Goal: Information Seeking & Learning: Learn about a topic

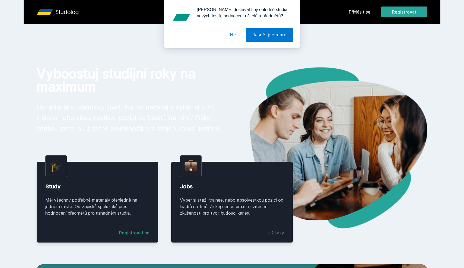
click at [366, 14] on div "[PERSON_NAME] dostávat tipy ohledně studia, nových testů, hodnocení učitelů a p…" at bounding box center [232, 24] width 464 height 48
click at [232, 31] on button "Ne" at bounding box center [233, 35] width 20 height 14
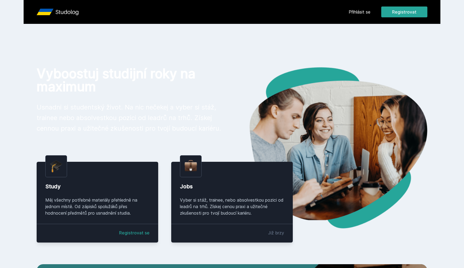
click at [359, 9] on link "Přihlásit se" at bounding box center [360, 12] width 22 height 7
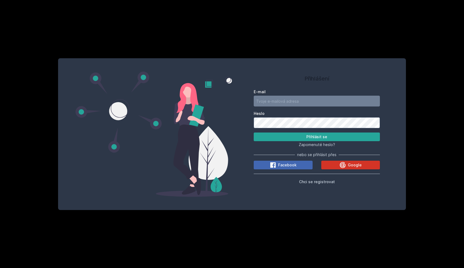
click at [334, 163] on button "Google" at bounding box center [350, 165] width 59 height 9
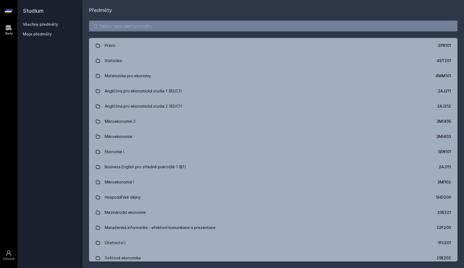
click at [112, 23] on input "search" at bounding box center [273, 26] width 369 height 11
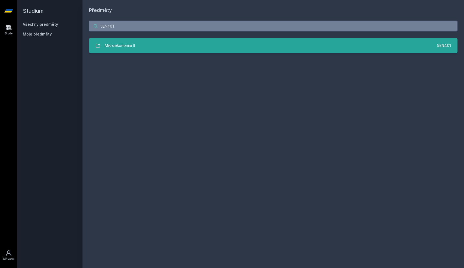
type input "5EN401"
click at [109, 39] on link "Mikroekonomie II 5EN401" at bounding box center [273, 45] width 369 height 15
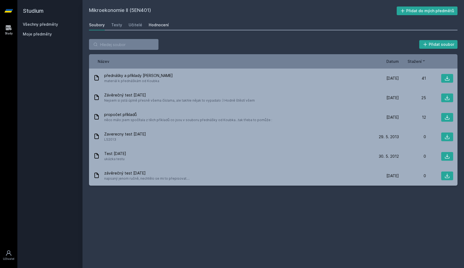
click at [160, 29] on link "Hodnocení" at bounding box center [159, 25] width 20 height 11
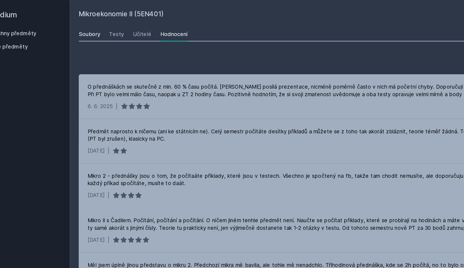
click at [89, 26] on div "Soubory" at bounding box center [97, 24] width 16 height 5
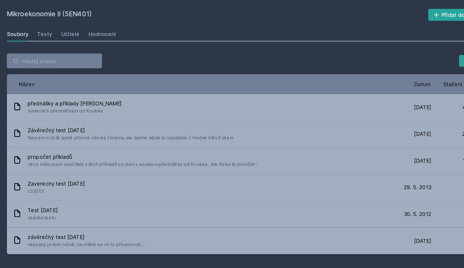
click at [89, 28] on div "Soubory Testy Učitelé Hodnocení" at bounding box center [273, 25] width 369 height 11
click at [111, 26] on div "Testy" at bounding box center [116, 24] width 11 height 5
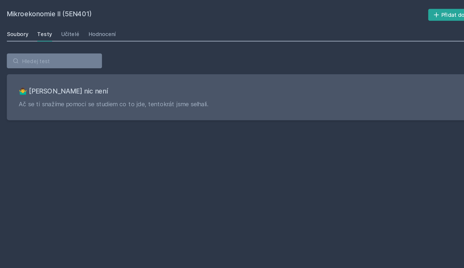
click at [89, 27] on div "Soubory" at bounding box center [97, 24] width 16 height 5
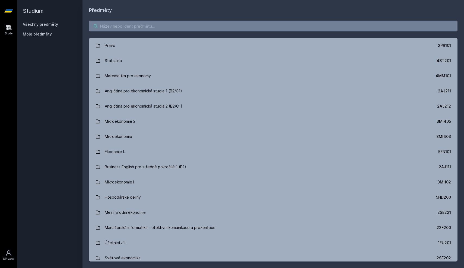
click at [110, 21] on input "search" at bounding box center [273, 26] width 369 height 11
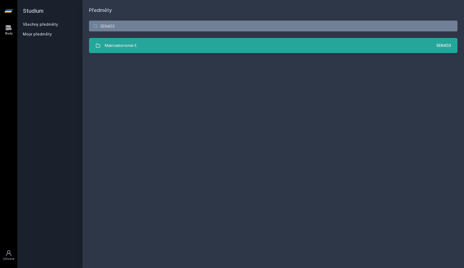
type input "5EN403"
click at [122, 42] on div "Makroekonomie II." at bounding box center [121, 45] width 33 height 11
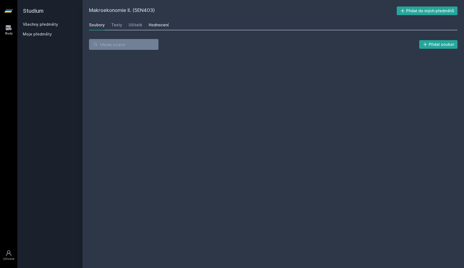
click at [156, 27] on div "Hodnocení" at bounding box center [159, 24] width 20 height 5
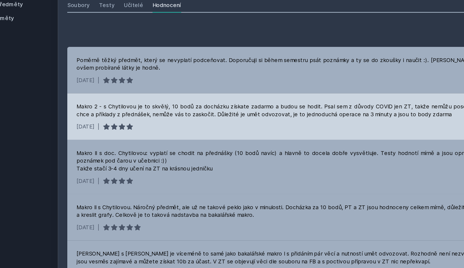
click at [140, 93] on div "Makro 2 - s Chytilovou je to skvělý, 10 bodů za docházku získate zadarmo a budo…" at bounding box center [274, 98] width 356 height 11
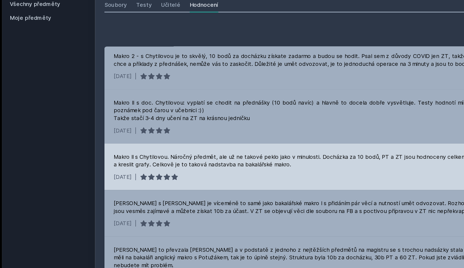
scroll to position [36, 0]
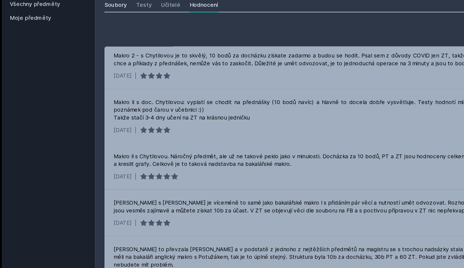
click at [89, 22] on div "Soubory" at bounding box center [97, 24] width 16 height 5
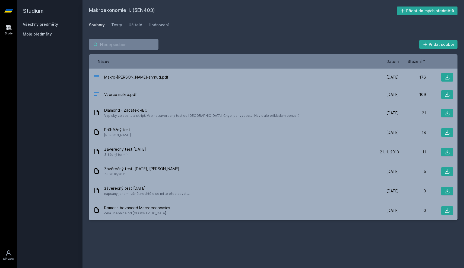
click at [115, 42] on input "search" at bounding box center [123, 44] width 69 height 11
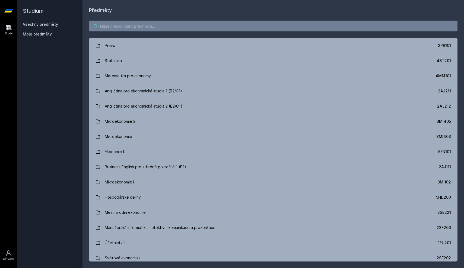
click at [120, 25] on input "search" at bounding box center [273, 26] width 369 height 11
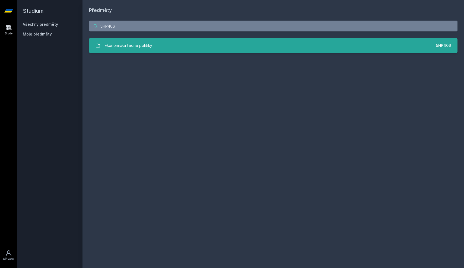
type input "5HP406"
click at [123, 40] on div "Ekonomická teorie politiky" at bounding box center [129, 45] width 48 height 11
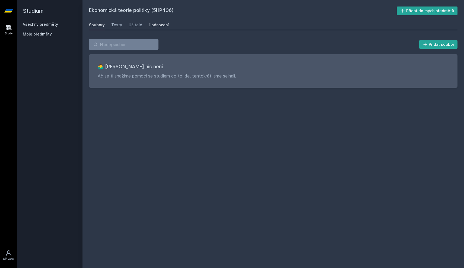
click at [164, 26] on div "Hodnocení" at bounding box center [159, 24] width 20 height 5
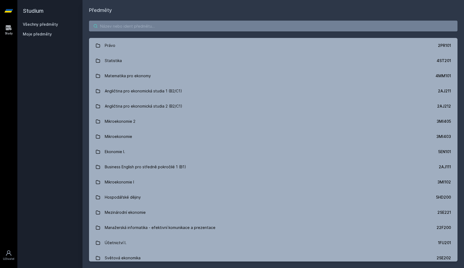
click at [106, 24] on input "search" at bounding box center [273, 26] width 369 height 11
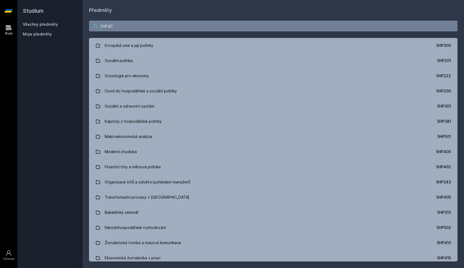
type input "5HP402"
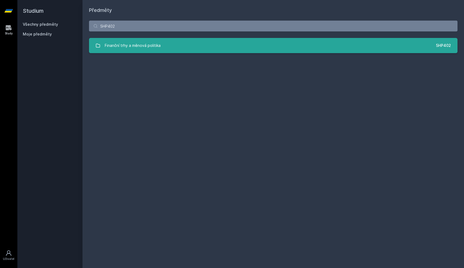
click at [114, 38] on link "Finanční trhy a měnová politika 5HP402" at bounding box center [273, 45] width 369 height 15
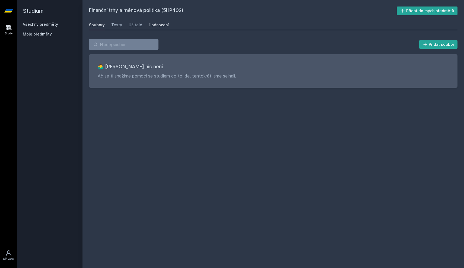
click at [160, 28] on link "Hodnocení" at bounding box center [159, 25] width 20 height 11
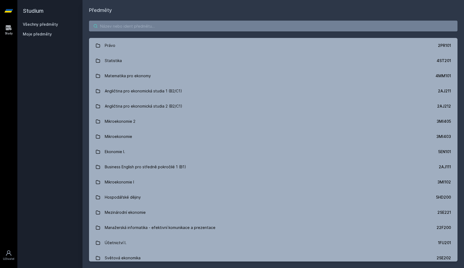
click at [100, 29] on input "search" at bounding box center [273, 26] width 369 height 11
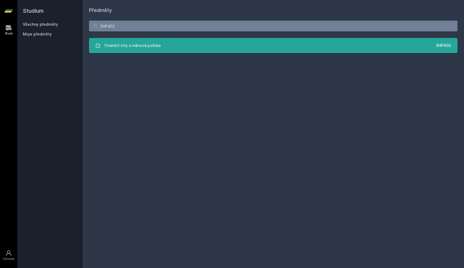
type input "5HP402"
click at [116, 43] on div "Finanční trhy a měnová politika" at bounding box center [133, 45] width 56 height 11
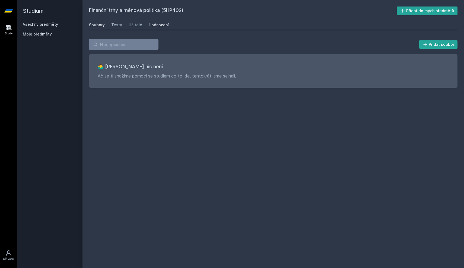
click at [159, 21] on link "Hodnocení" at bounding box center [159, 25] width 20 height 11
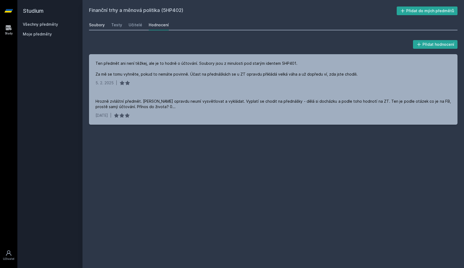
click at [101, 28] on link "Soubory" at bounding box center [97, 25] width 16 height 11
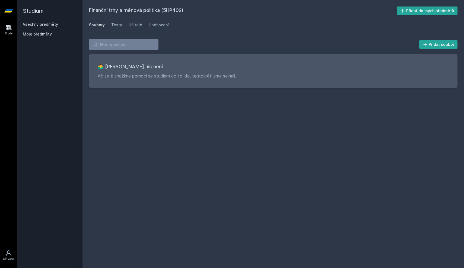
click at [126, 28] on div "Soubory Testy Učitelé Hodnocení" at bounding box center [273, 25] width 369 height 11
click at [113, 25] on div "Testy" at bounding box center [116, 24] width 11 height 5
click at [125, 24] on div "Soubory Testy Učitelé Hodnocení" at bounding box center [273, 25] width 369 height 11
click at [131, 24] on div "Učitelé" at bounding box center [136, 24] width 14 height 5
click at [150, 23] on div "Hodnocení" at bounding box center [159, 24] width 20 height 5
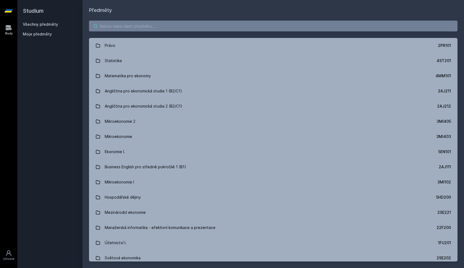
click at [105, 23] on input "search" at bounding box center [273, 26] width 369 height 11
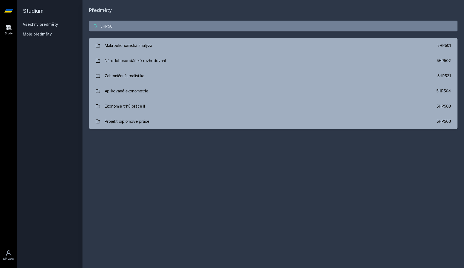
type input "5HP501"
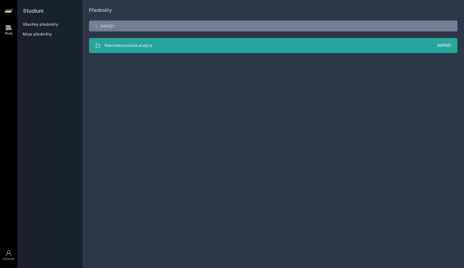
click at [109, 38] on link "Makroekonomická analýza 5HP501" at bounding box center [273, 45] width 369 height 15
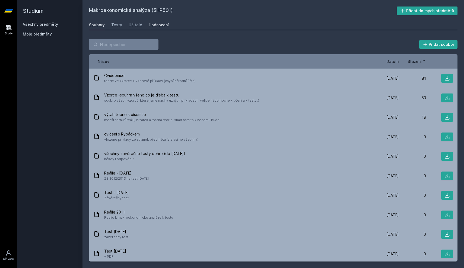
click at [163, 26] on div "Hodnocení" at bounding box center [159, 24] width 20 height 5
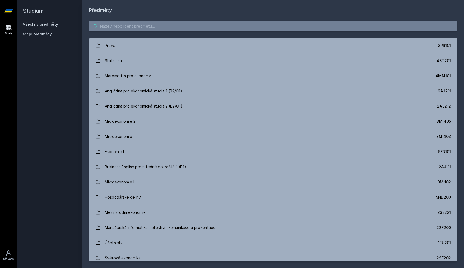
click at [126, 28] on input "search" at bounding box center [273, 26] width 369 height 11
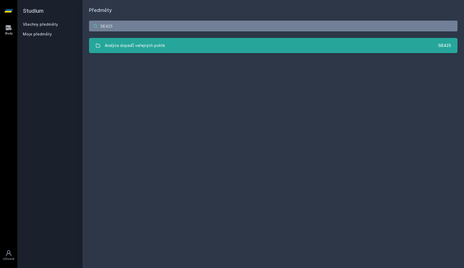
type input "5IE425"
click at [148, 41] on div "Analýza dopadů veřejných politik" at bounding box center [135, 45] width 60 height 11
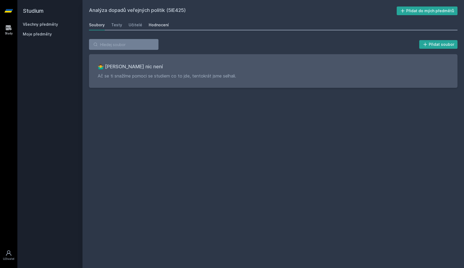
click at [150, 24] on div "Hodnocení" at bounding box center [159, 24] width 20 height 5
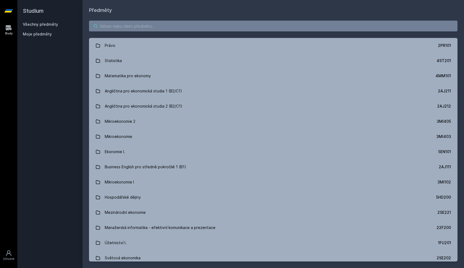
click at [112, 24] on input "search" at bounding box center [273, 26] width 369 height 11
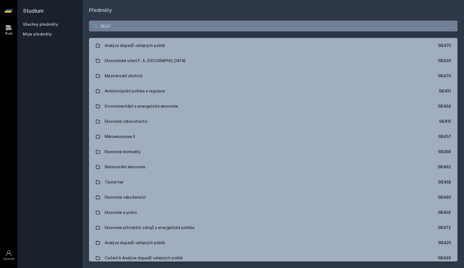
type input "5IE470"
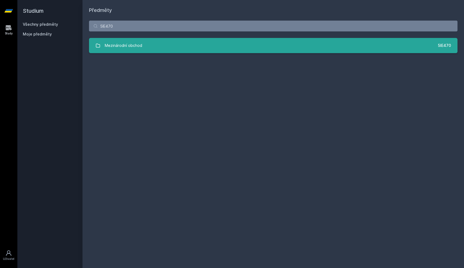
click at [111, 38] on link "Mezinárodní obchod 5IE470" at bounding box center [273, 45] width 369 height 15
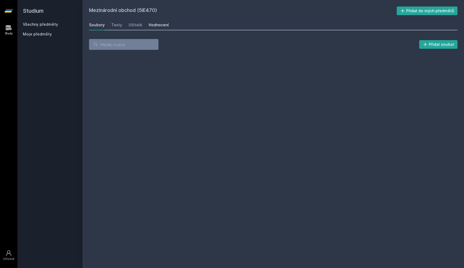
click at [150, 26] on div "Hodnocení" at bounding box center [159, 24] width 20 height 5
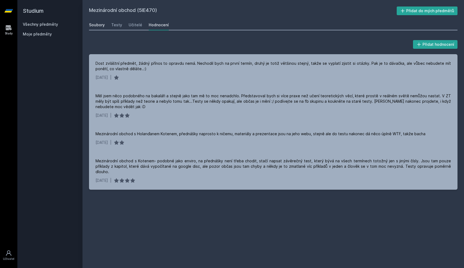
click at [104, 28] on link "Soubory" at bounding box center [97, 25] width 16 height 11
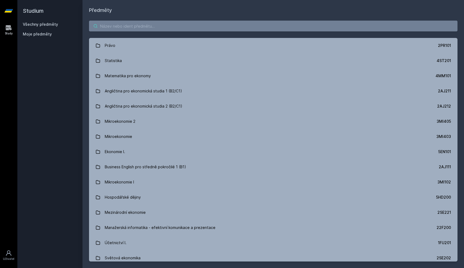
click at [116, 21] on input "search" at bounding box center [273, 26] width 369 height 11
paste input "5HP343"
type input "5HP343"
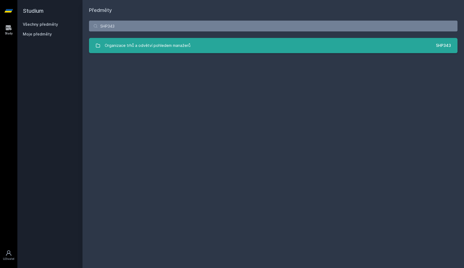
click at [126, 43] on div "Organizace trhů a odvětví pohledem manažerů" at bounding box center [148, 45] width 86 height 11
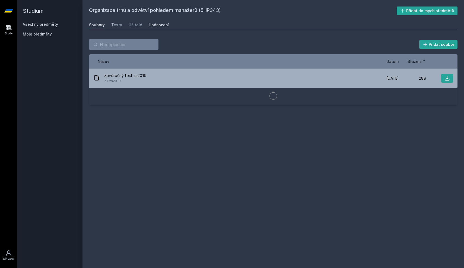
click at [153, 27] on div "Hodnocení" at bounding box center [159, 24] width 20 height 5
click at [112, 47] on input "search" at bounding box center [123, 44] width 69 height 11
paste input "5HP405"
type input "5HP405"
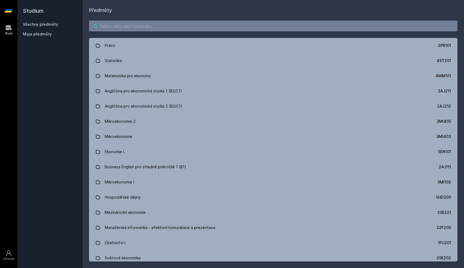
click at [112, 29] on input "search" at bounding box center [273, 26] width 369 height 11
paste input "5HP405"
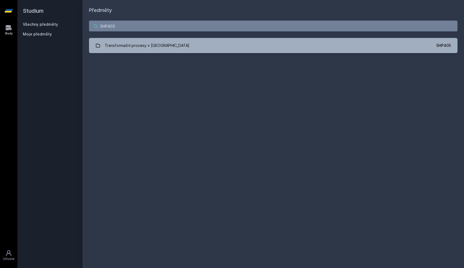
type input "5HP405"
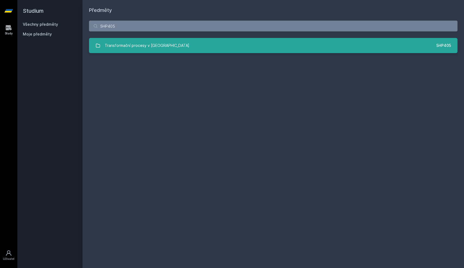
click at [121, 43] on div "Transformační procesy v ČR" at bounding box center [147, 45] width 85 height 11
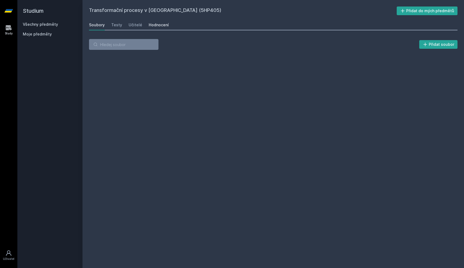
click at [157, 28] on link "Hodnocení" at bounding box center [159, 25] width 20 height 11
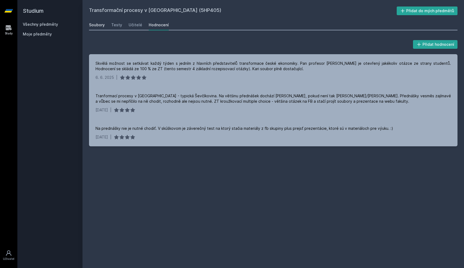
click at [99, 25] on div "Soubory" at bounding box center [97, 24] width 16 height 5
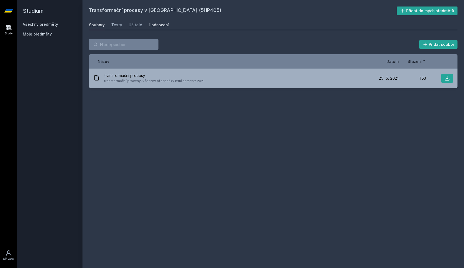
click at [151, 26] on div "Hodnocení" at bounding box center [159, 24] width 20 height 5
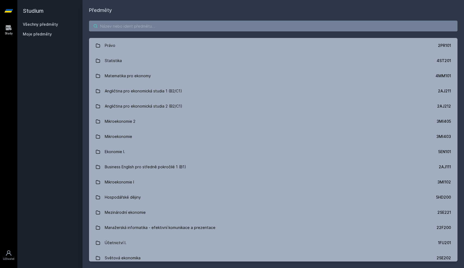
click at [116, 24] on input "search" at bounding box center [273, 26] width 369 height 11
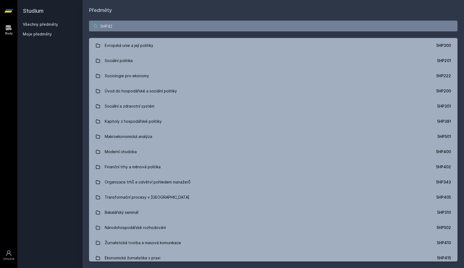
type input "5HP420"
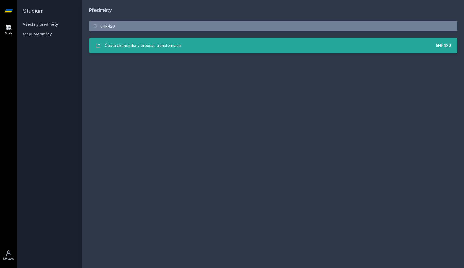
click at [119, 45] on div "Česká ekonomika v procesu transformace" at bounding box center [143, 45] width 76 height 11
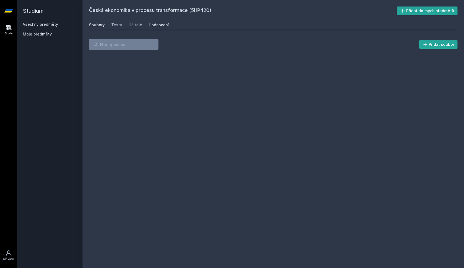
click at [150, 26] on div "Hodnocení" at bounding box center [159, 24] width 20 height 5
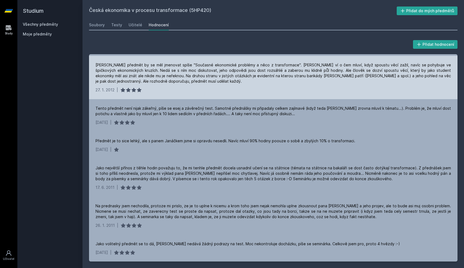
scroll to position [156, 0]
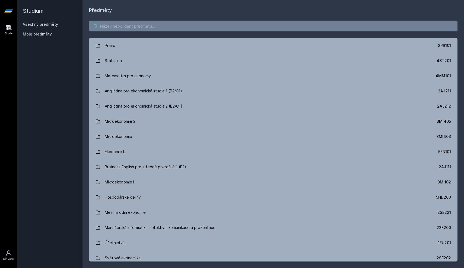
click at [134, 29] on input "search" at bounding box center [273, 26] width 369 height 11
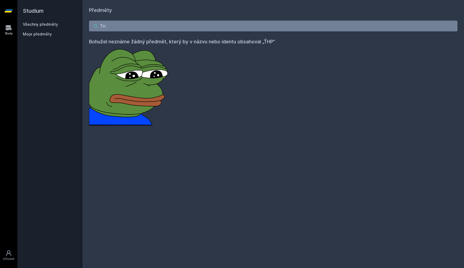
type input "Ť"
type input "ť"
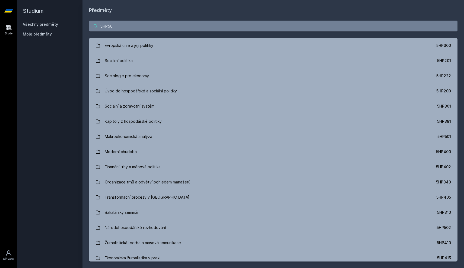
type input "5HP502"
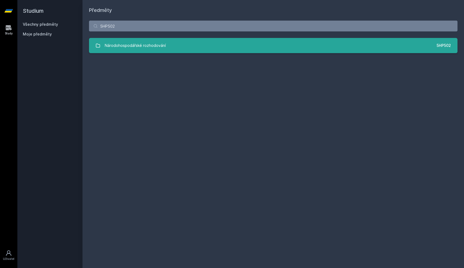
click at [129, 43] on div "Národohospodářské rozhodování" at bounding box center [135, 45] width 61 height 11
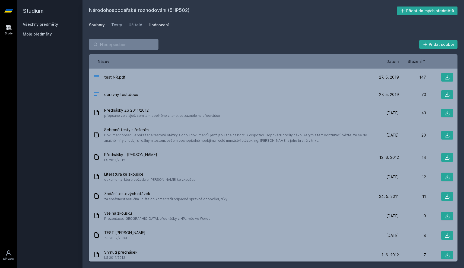
click at [149, 26] on div "Hodnocení" at bounding box center [159, 24] width 20 height 5
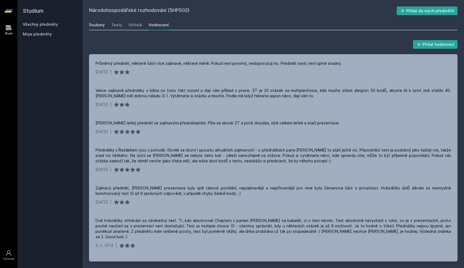
click at [102, 28] on link "Soubory" at bounding box center [97, 25] width 16 height 11
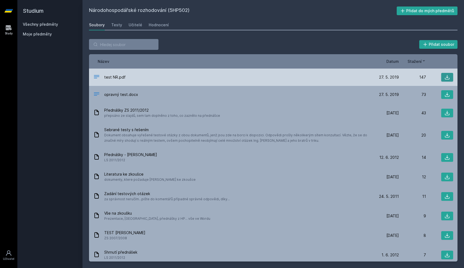
click at [442, 75] on button at bounding box center [447, 77] width 12 height 9
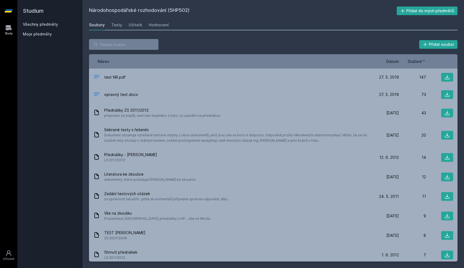
click at [385, 62] on div "Datum" at bounding box center [385, 62] width 27 height 6
click at [389, 61] on span "Datum" at bounding box center [393, 62] width 12 height 6
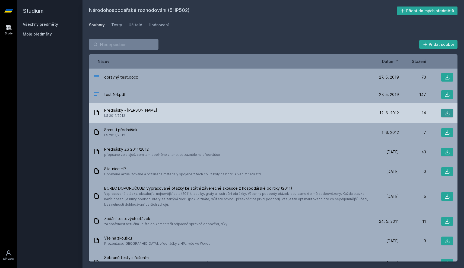
click at [447, 112] on icon at bounding box center [447, 112] width 5 height 5
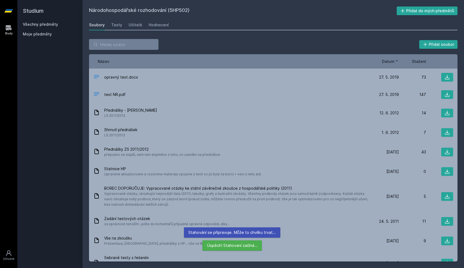
click at [214, 20] on div "Soubory Testy Učitelé Hodnocení" at bounding box center [273, 25] width 369 height 11
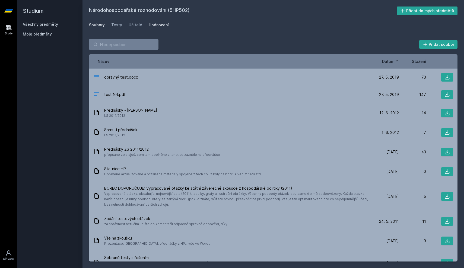
click at [153, 29] on link "Hodnocení" at bounding box center [159, 25] width 20 height 11
